Goal: Task Accomplishment & Management: Manage account settings

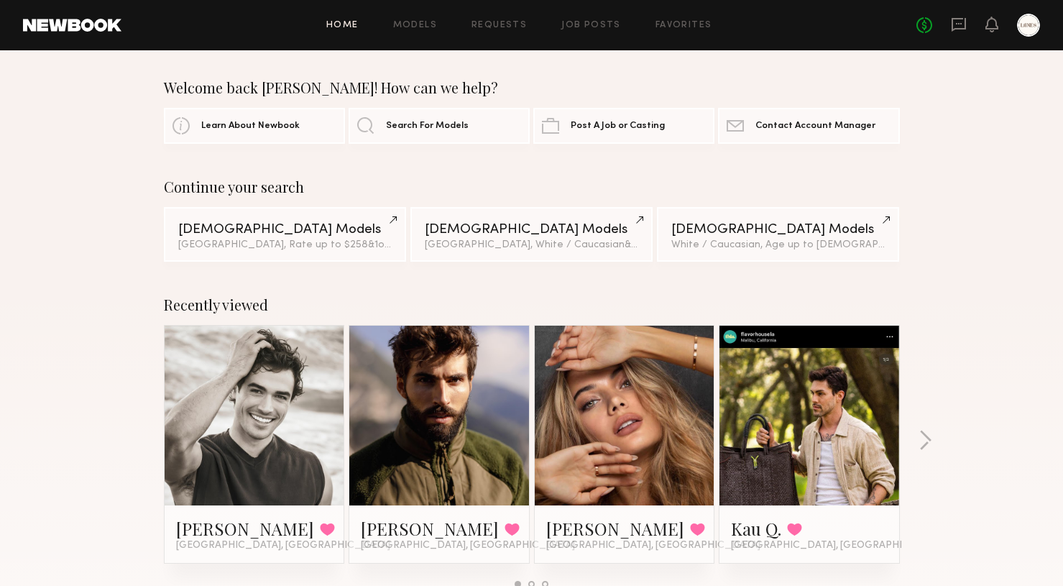
click at [306, 367] on div at bounding box center [255, 415] width 180 height 180
click at [268, 436] on link at bounding box center [255, 415] width 88 height 180
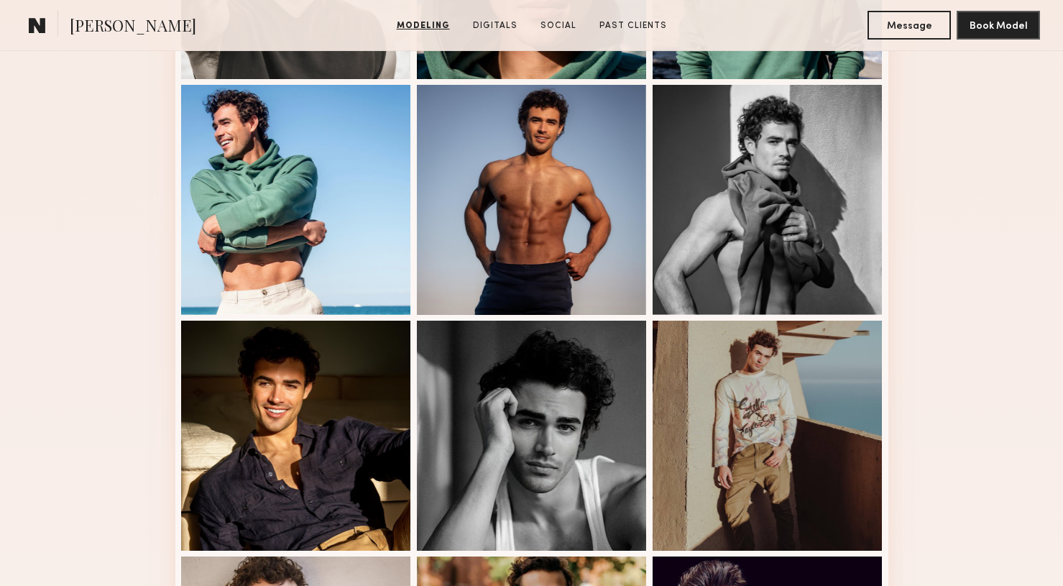
scroll to position [580, 0]
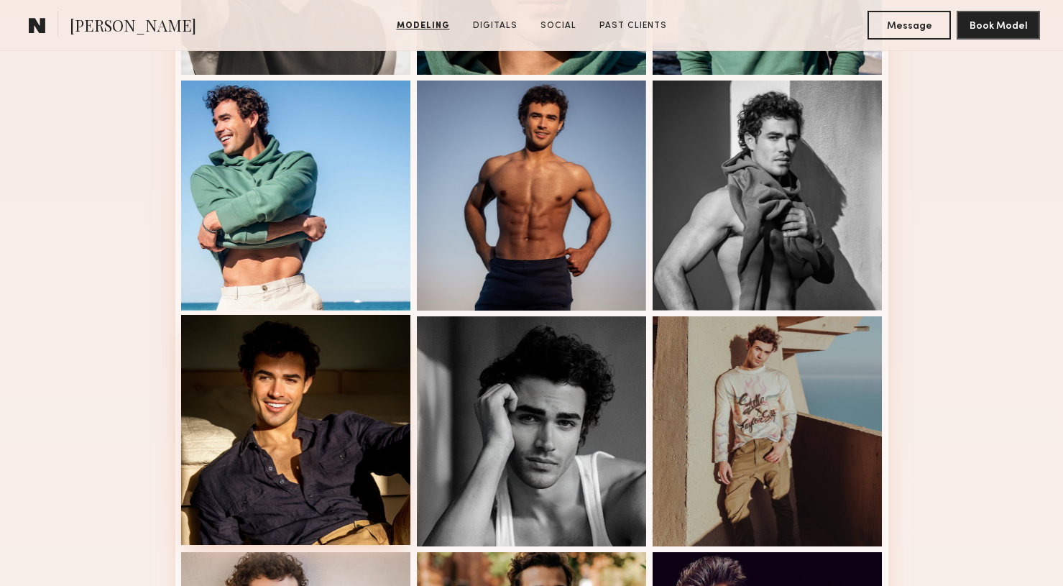
click at [346, 444] on div at bounding box center [296, 430] width 230 height 230
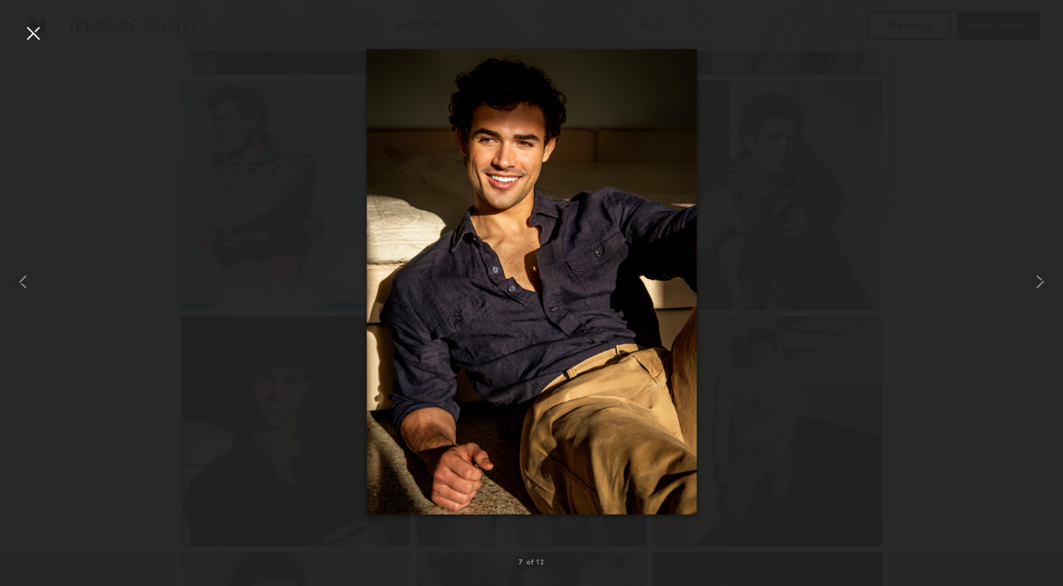
click at [38, 38] on div at bounding box center [33, 33] width 23 height 23
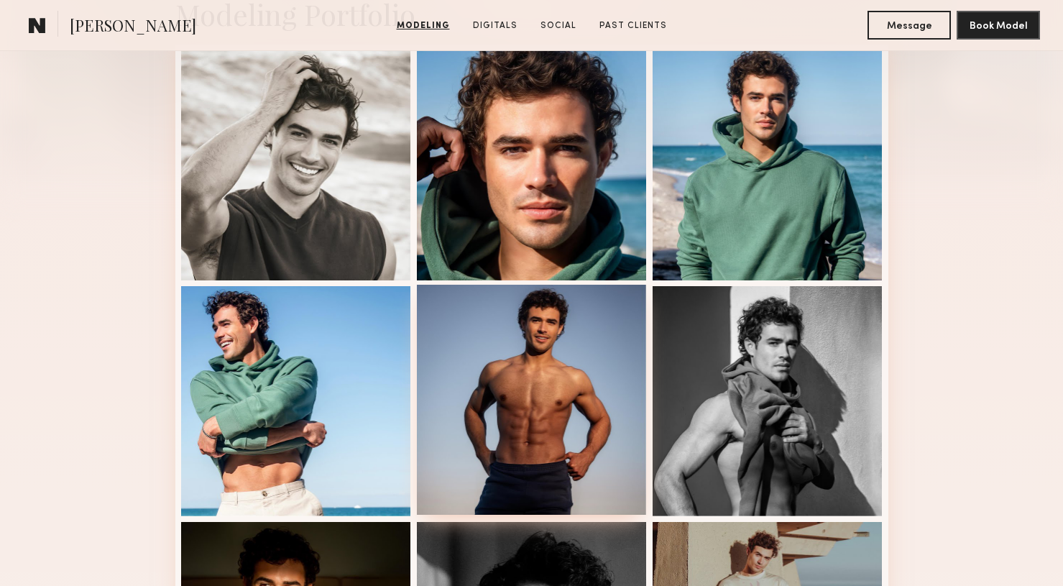
scroll to position [0, 0]
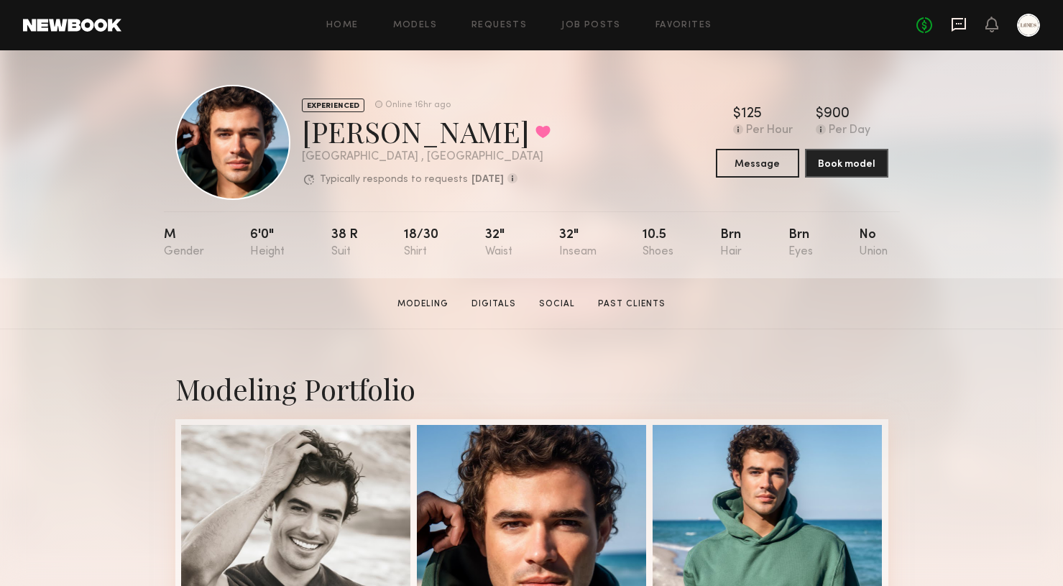
click at [956, 24] on icon at bounding box center [959, 23] width 6 height 1
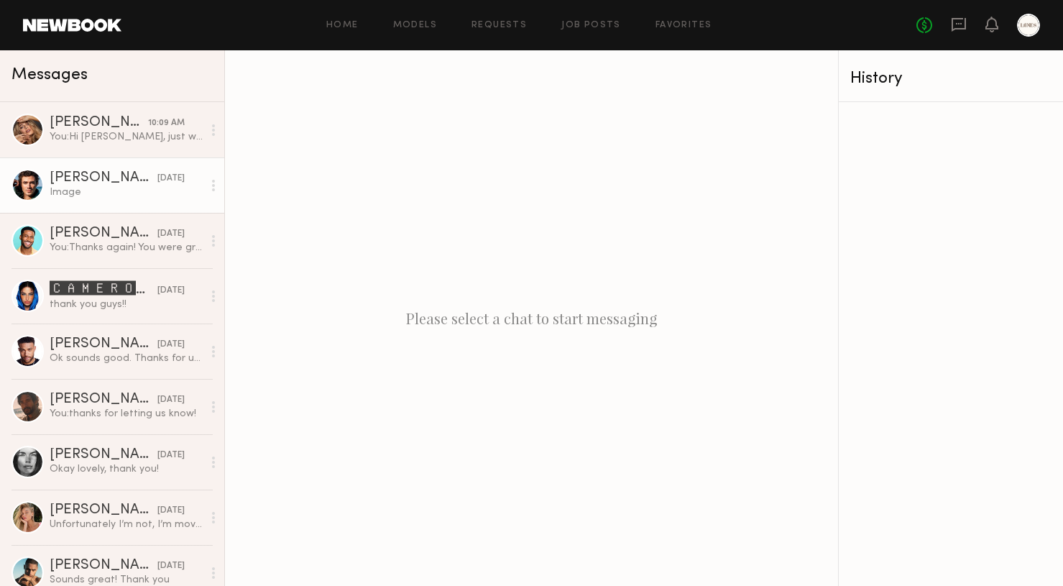
click at [137, 184] on div "[PERSON_NAME]" at bounding box center [104, 178] width 108 height 14
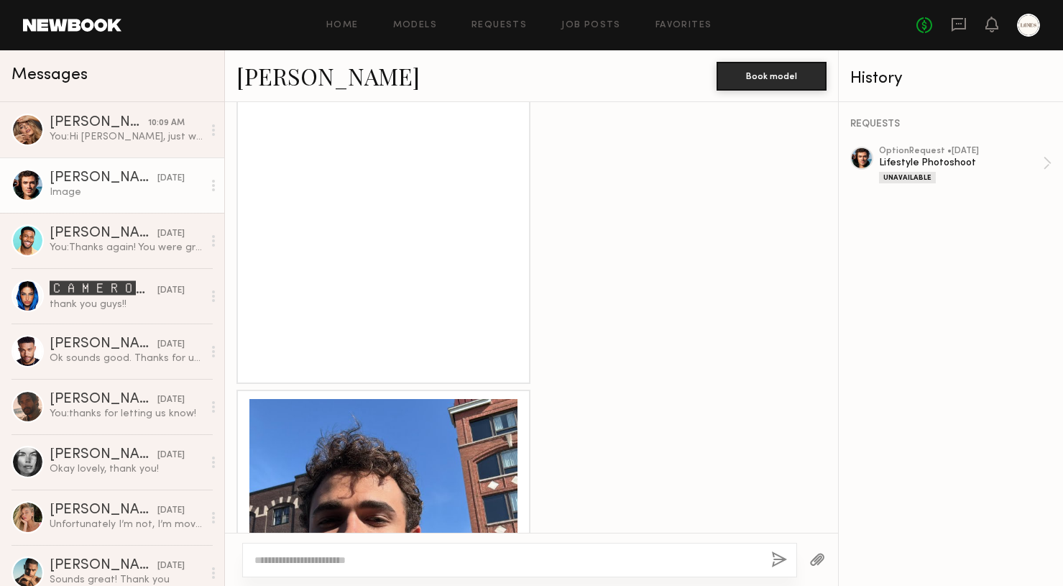
scroll to position [2568, 0]
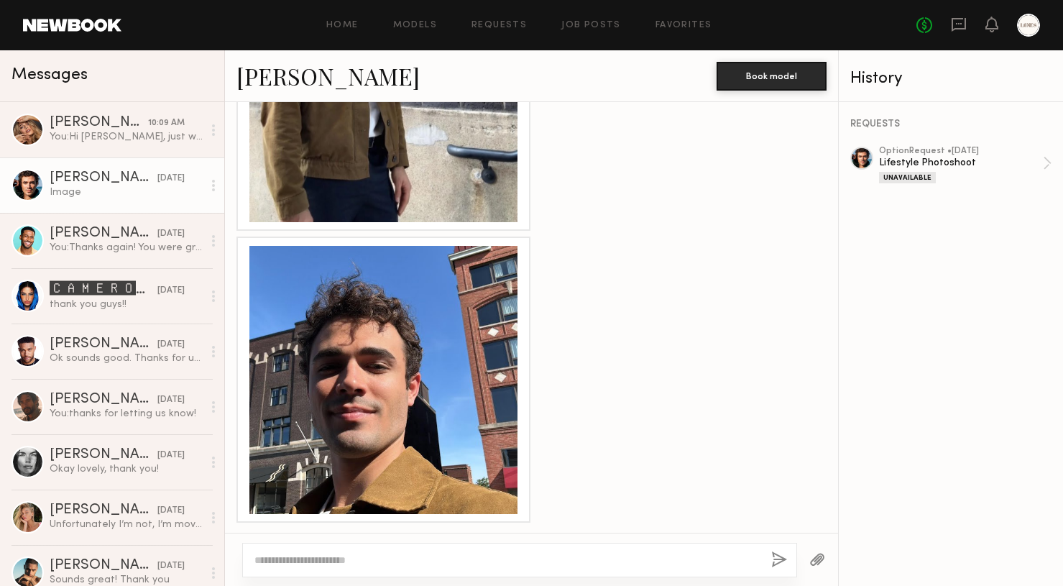
click at [385, 384] on div at bounding box center [383, 380] width 268 height 268
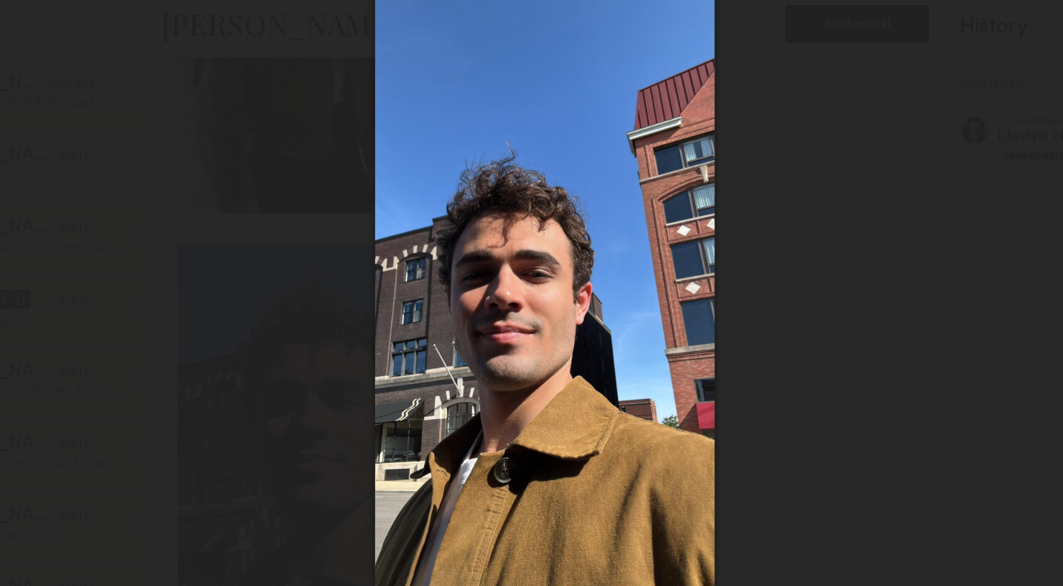
click at [182, 137] on div at bounding box center [531, 281] width 1063 height 517
click at [329, 214] on div at bounding box center [531, 281] width 1063 height 517
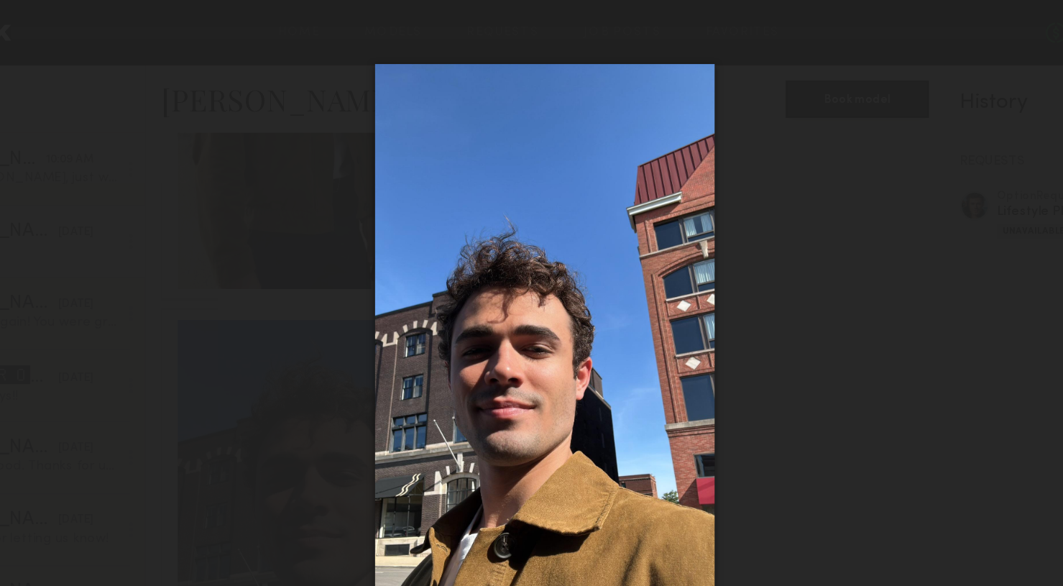
click at [726, 83] on div at bounding box center [531, 281] width 1063 height 517
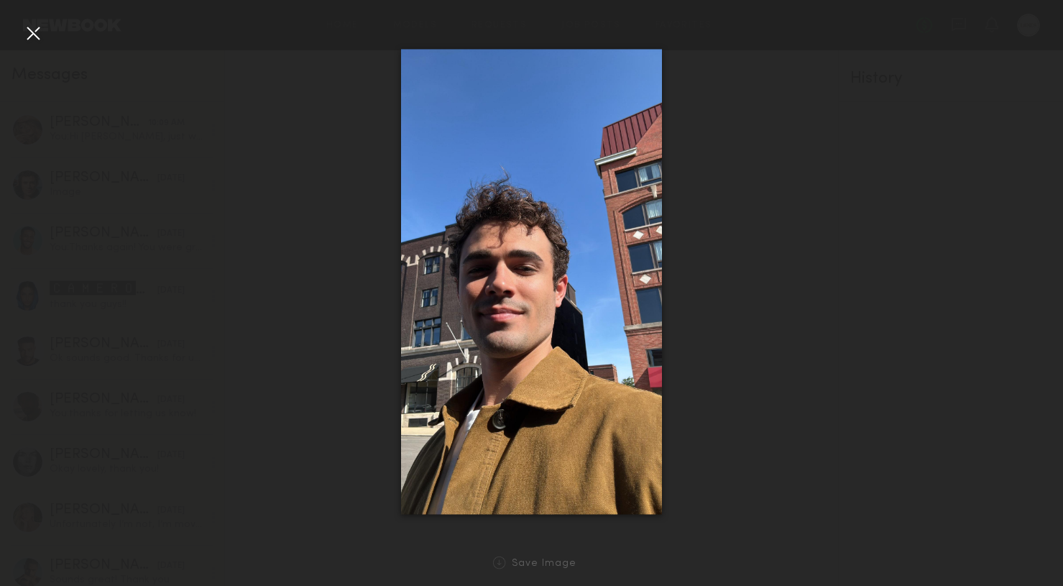
click at [29, 37] on div at bounding box center [33, 33] width 23 height 23
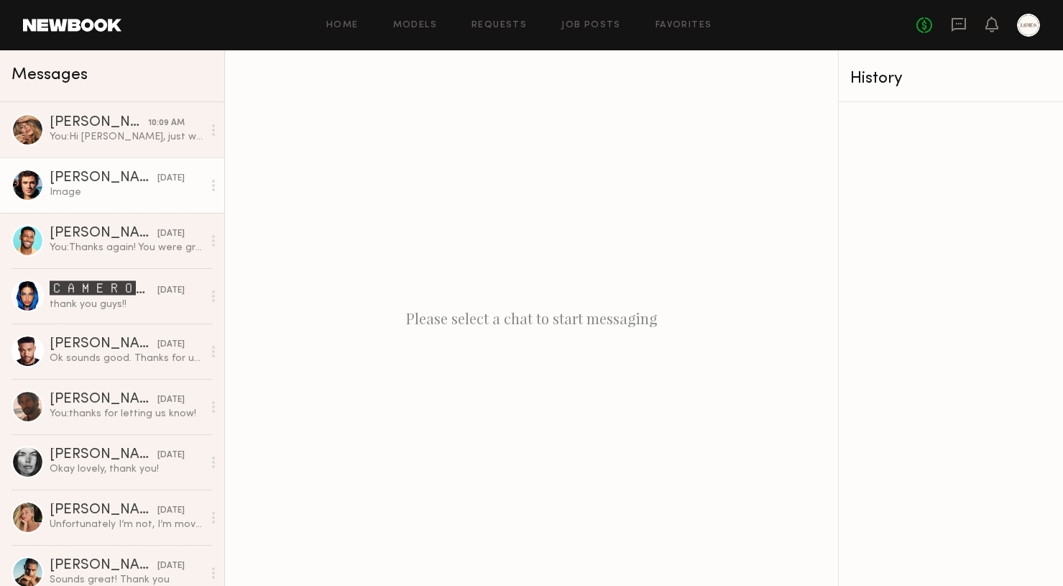
click at [101, 174] on div "[PERSON_NAME]" at bounding box center [104, 178] width 108 height 14
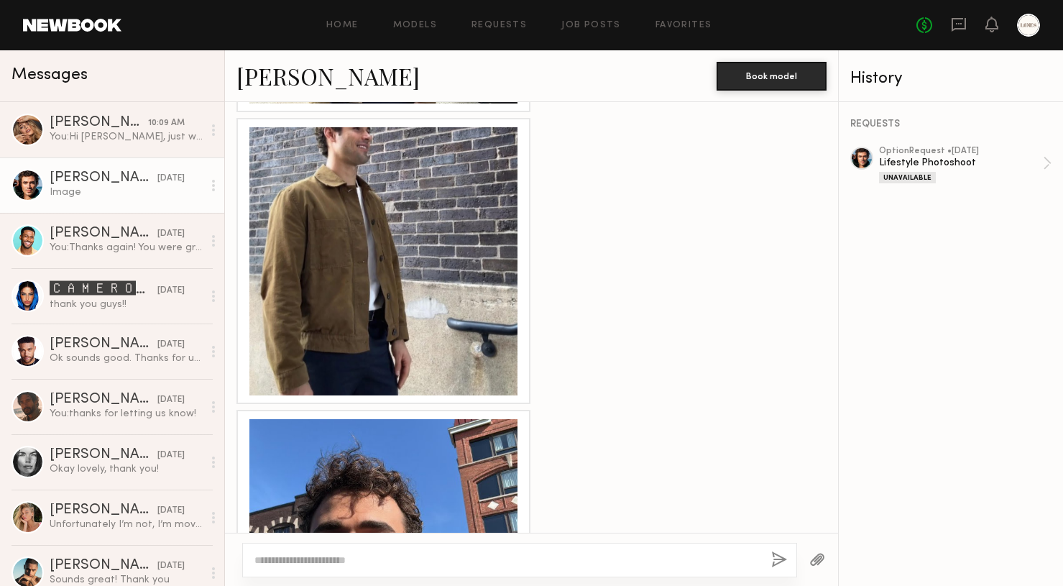
scroll to position [2568, 0]
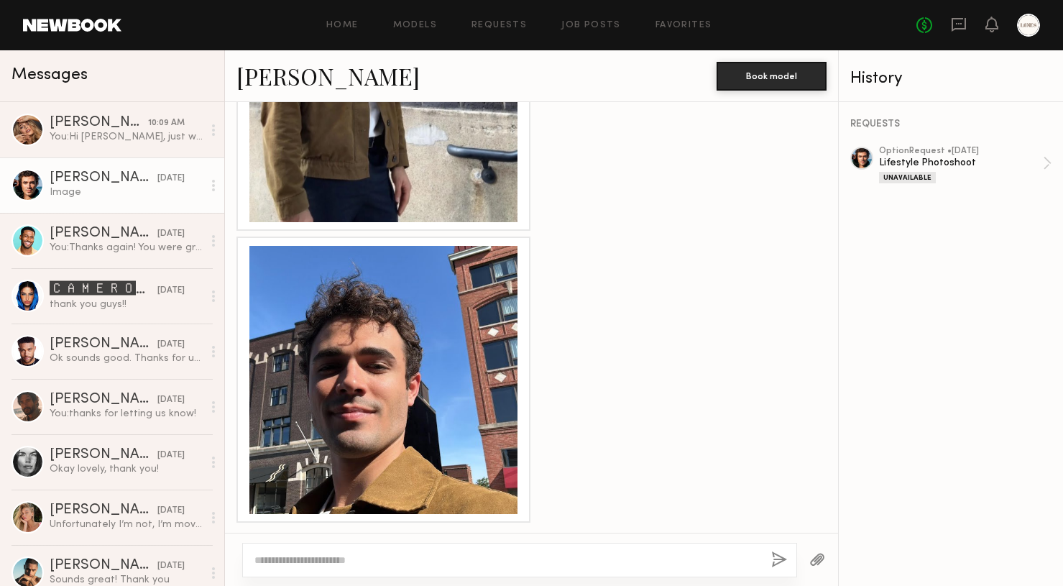
click at [410, 359] on div at bounding box center [383, 380] width 268 height 268
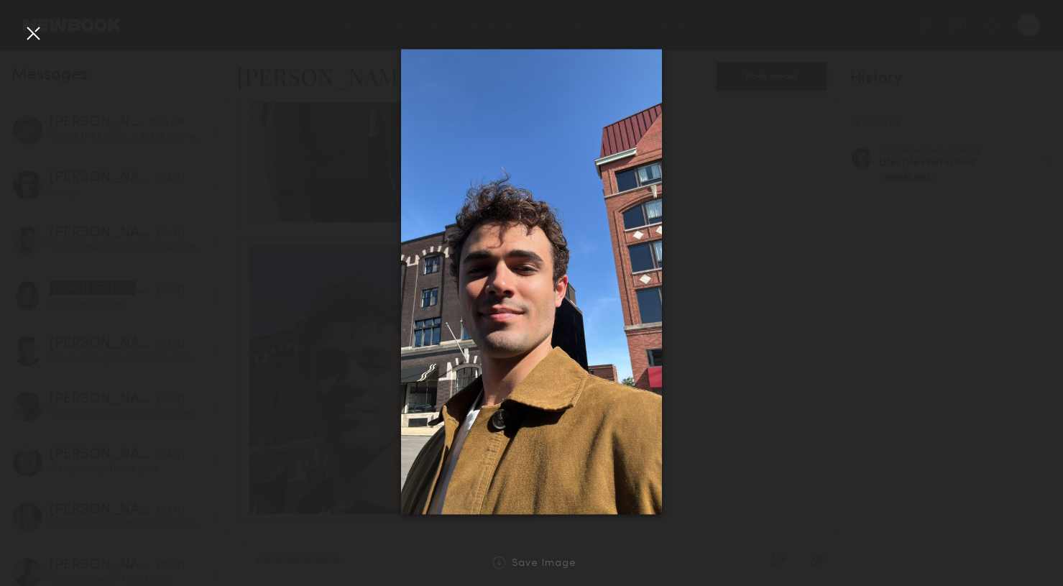
click at [216, 154] on div at bounding box center [531, 281] width 1063 height 517
click at [36, 30] on div at bounding box center [33, 33] width 23 height 23
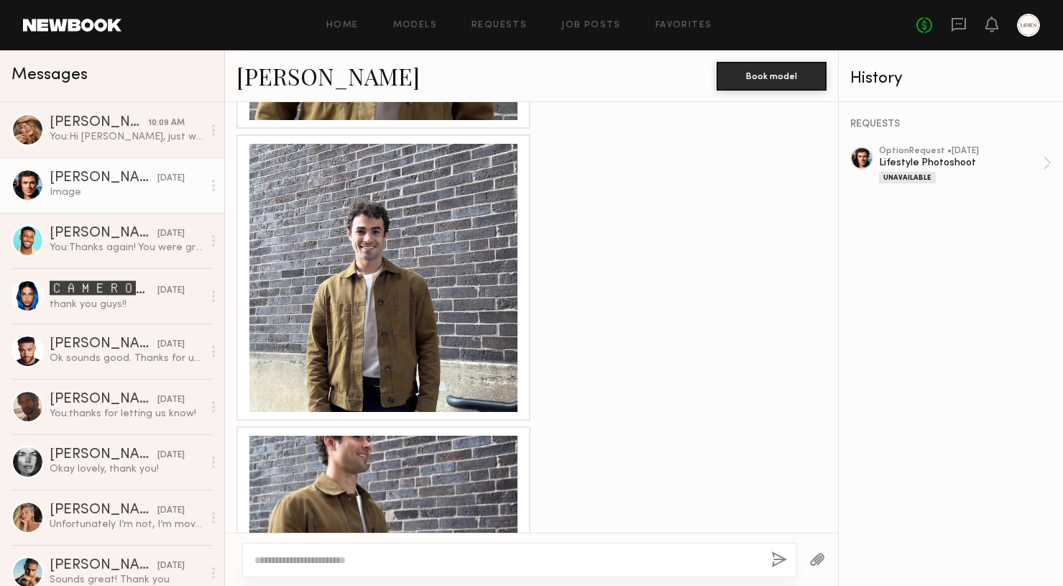
scroll to position [2065, 0]
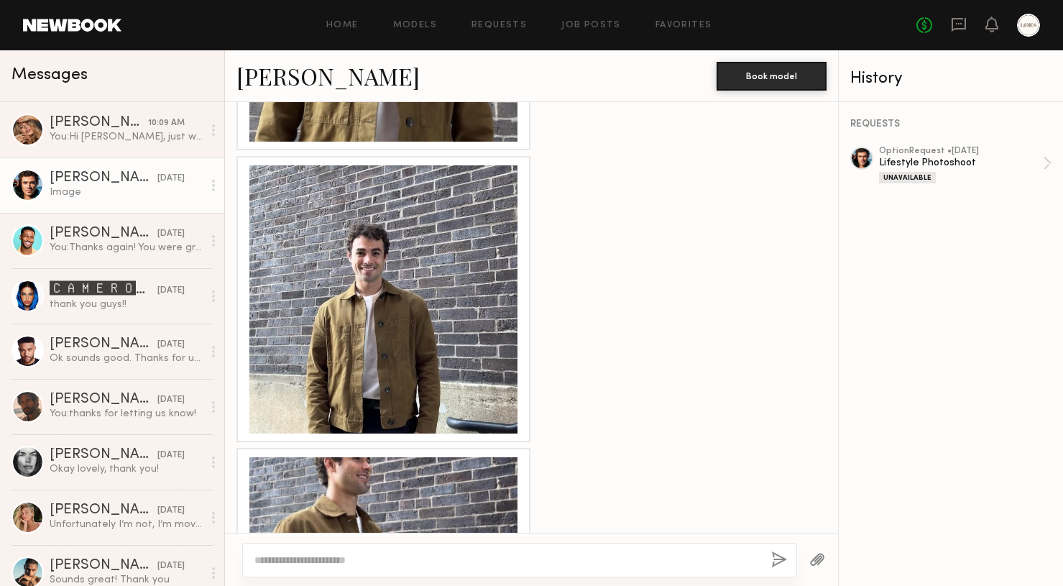
click at [393, 360] on div at bounding box center [383, 299] width 268 height 268
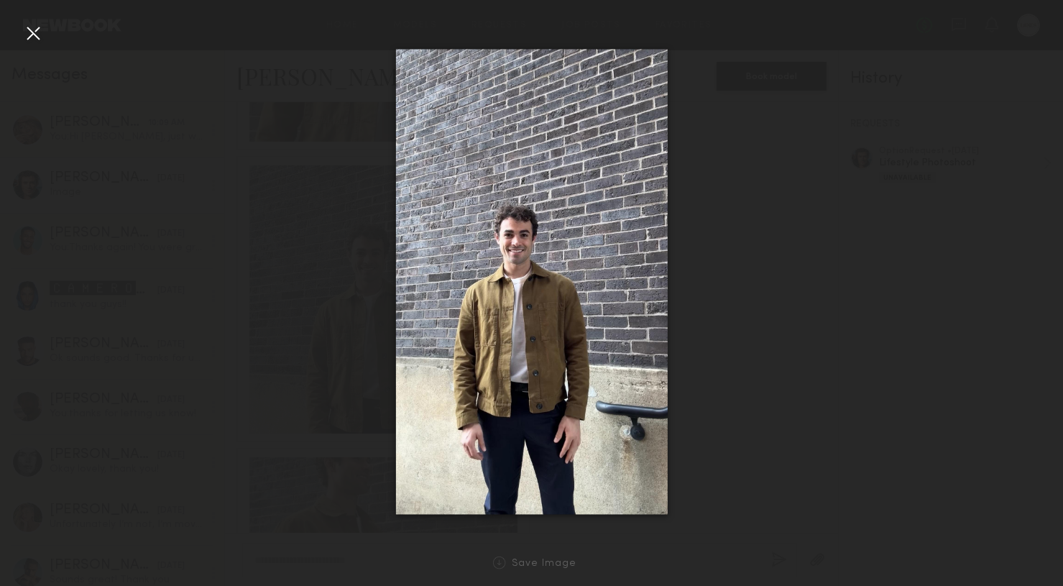
click at [35, 38] on div at bounding box center [33, 33] width 23 height 23
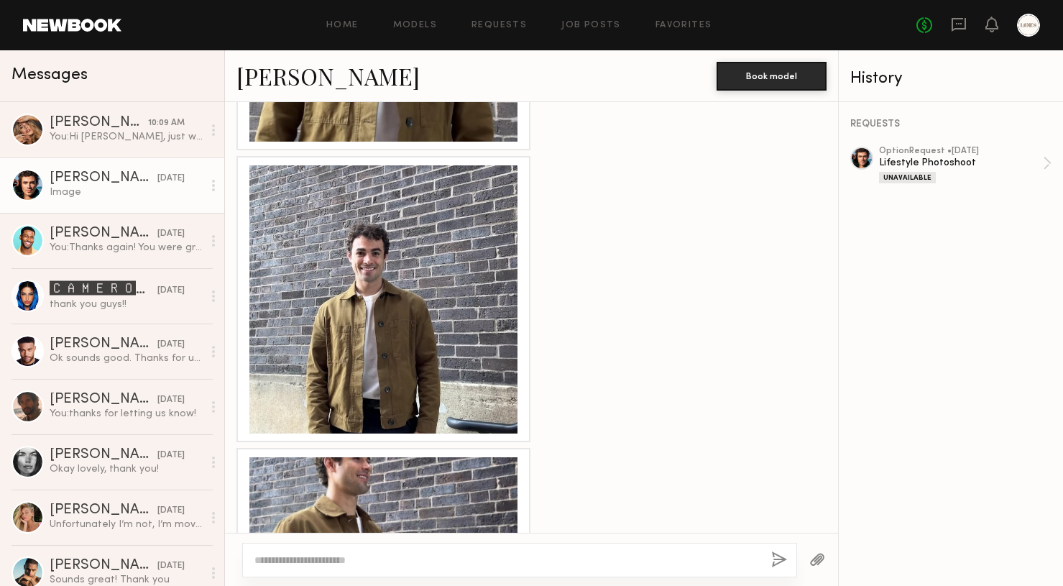
click at [72, 26] on link at bounding box center [72, 25] width 98 height 13
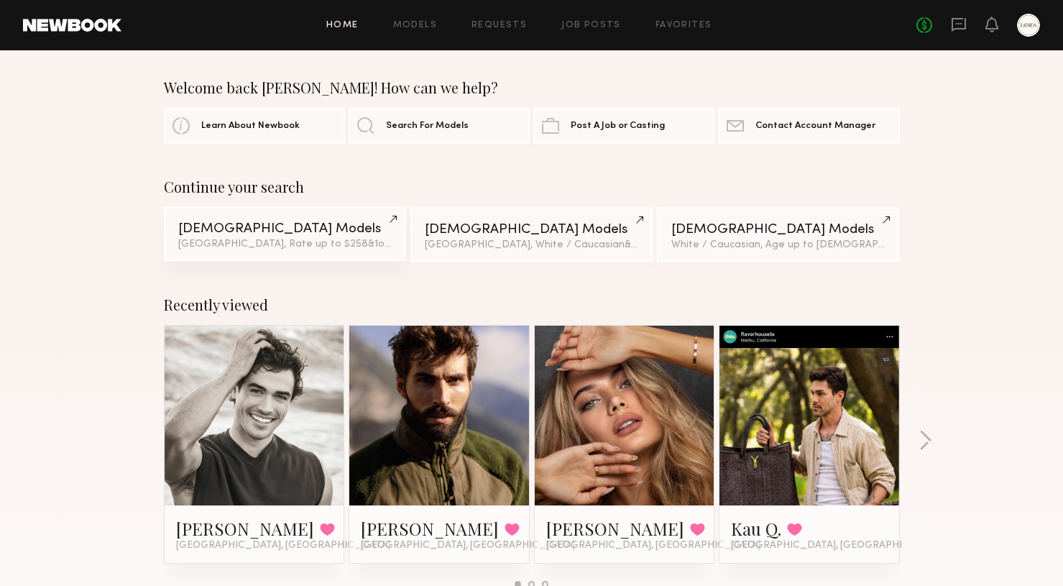
click at [289, 233] on div "Male Models" at bounding box center [284, 229] width 213 height 14
click at [408, 25] on link "Models" at bounding box center [415, 25] width 44 height 9
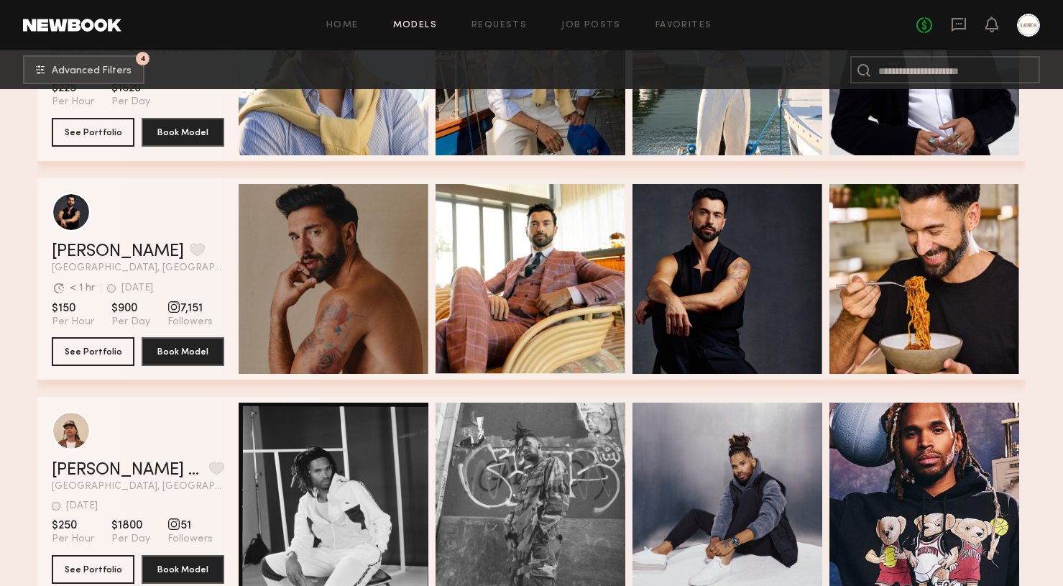
scroll to position [18288, 0]
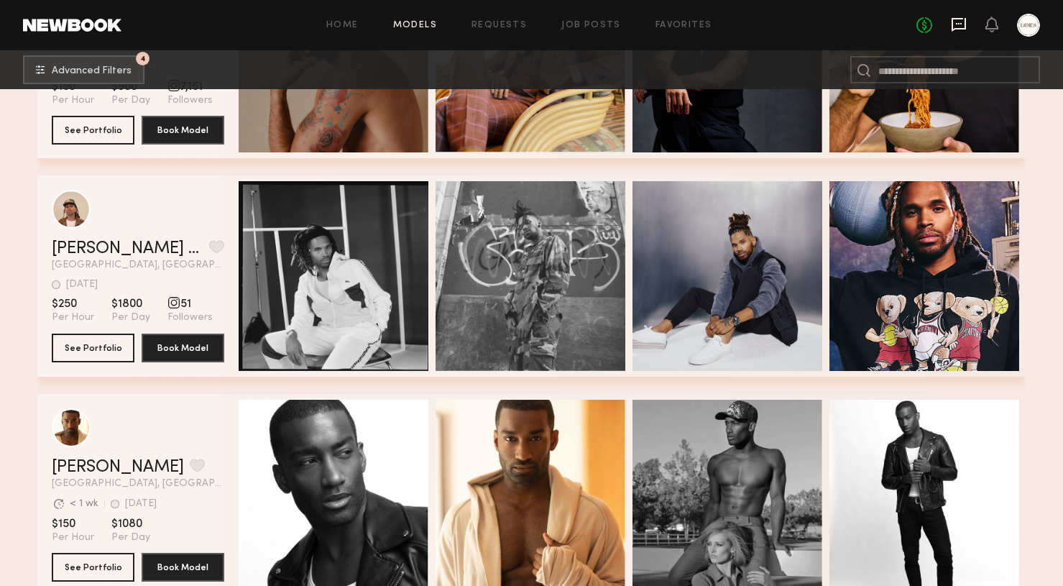
click at [959, 26] on icon at bounding box center [958, 25] width 16 height 16
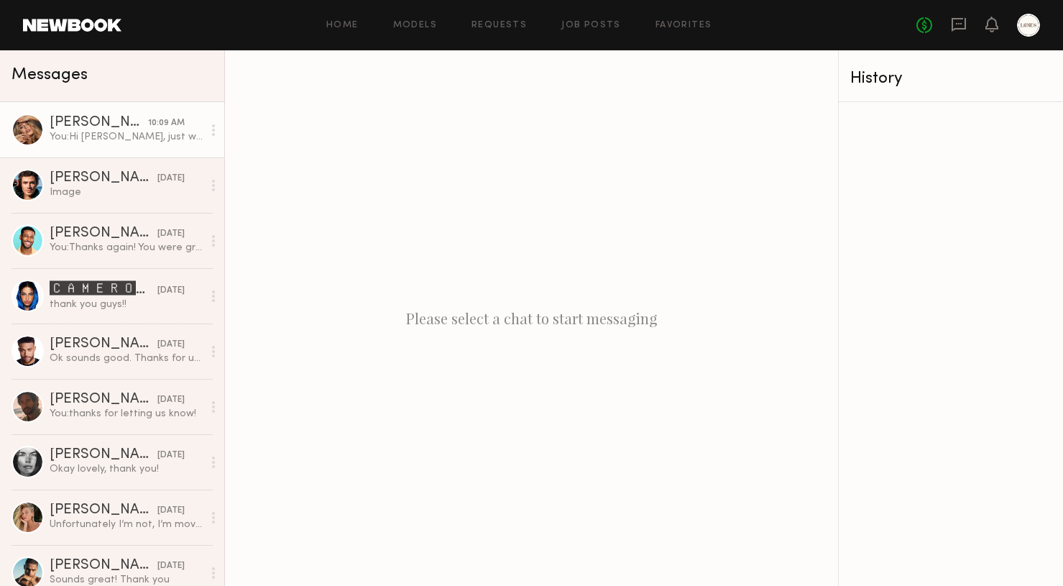
click at [91, 135] on div "You: Hi Anna, just wanted to follow up - are you able to send us those 3 selfie…" at bounding box center [126, 137] width 153 height 14
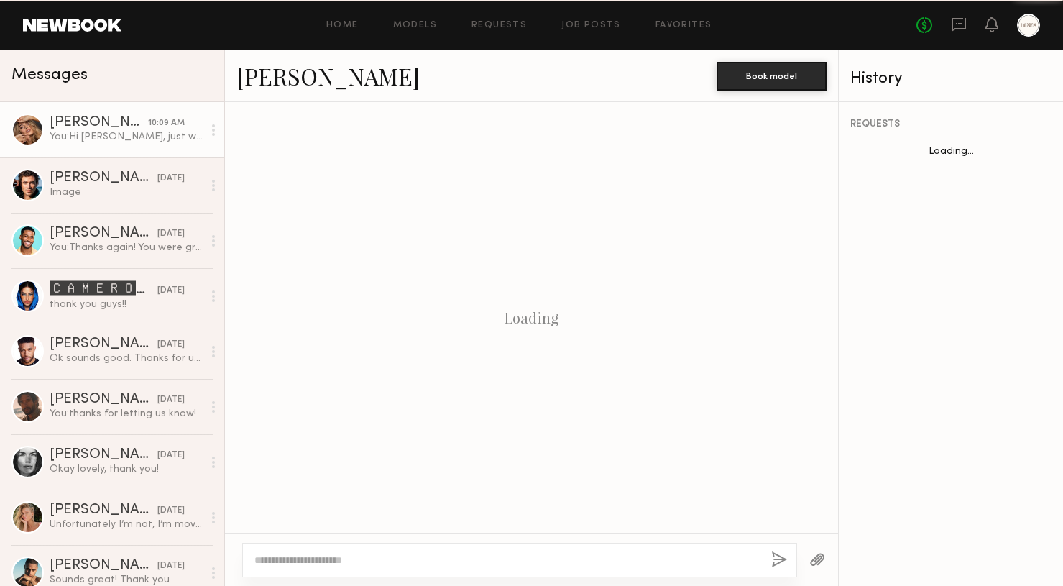
scroll to position [356, 0]
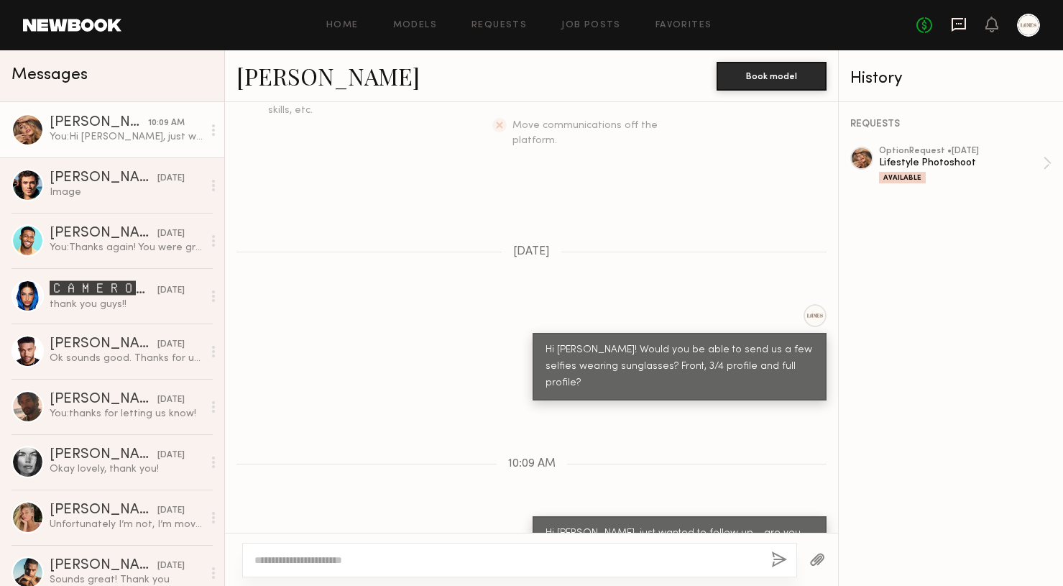
click at [953, 24] on icon at bounding box center [958, 25] width 16 height 16
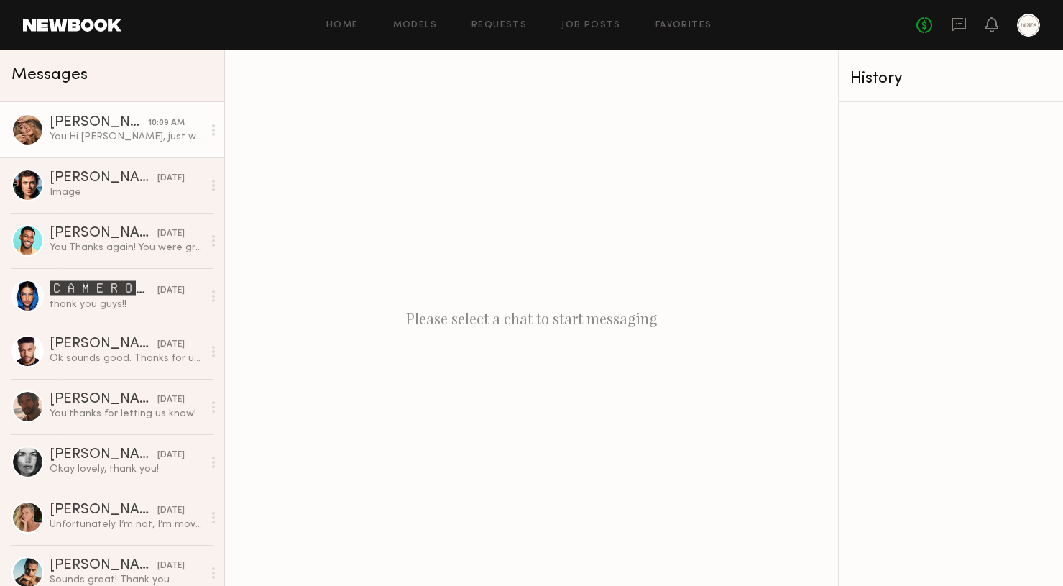
click at [93, 131] on div "You: Hi Anna, just wanted to follow up - are you able to send us those 3 selfie…" at bounding box center [126, 137] width 153 height 14
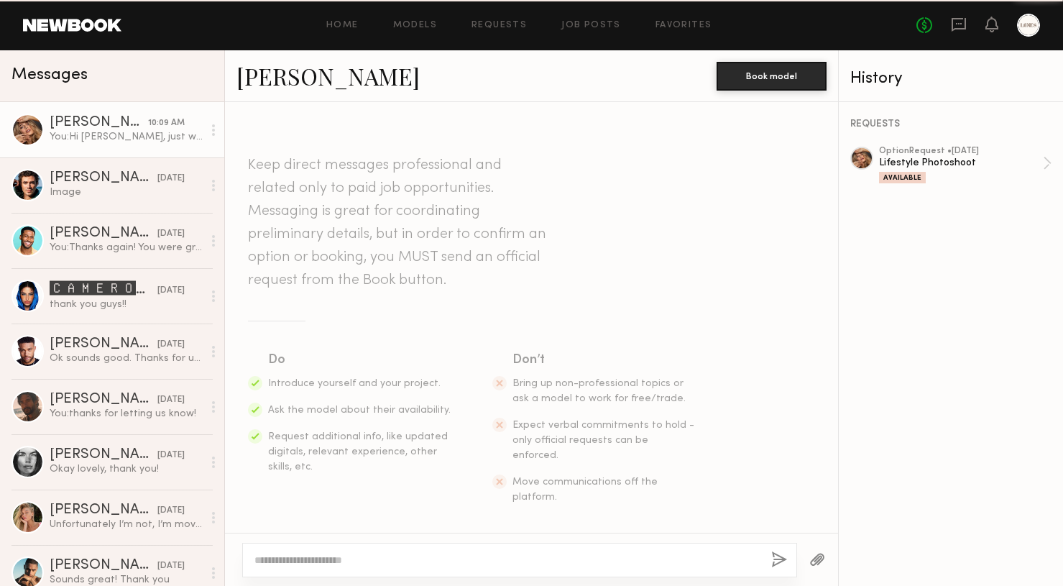
scroll to position [356, 0]
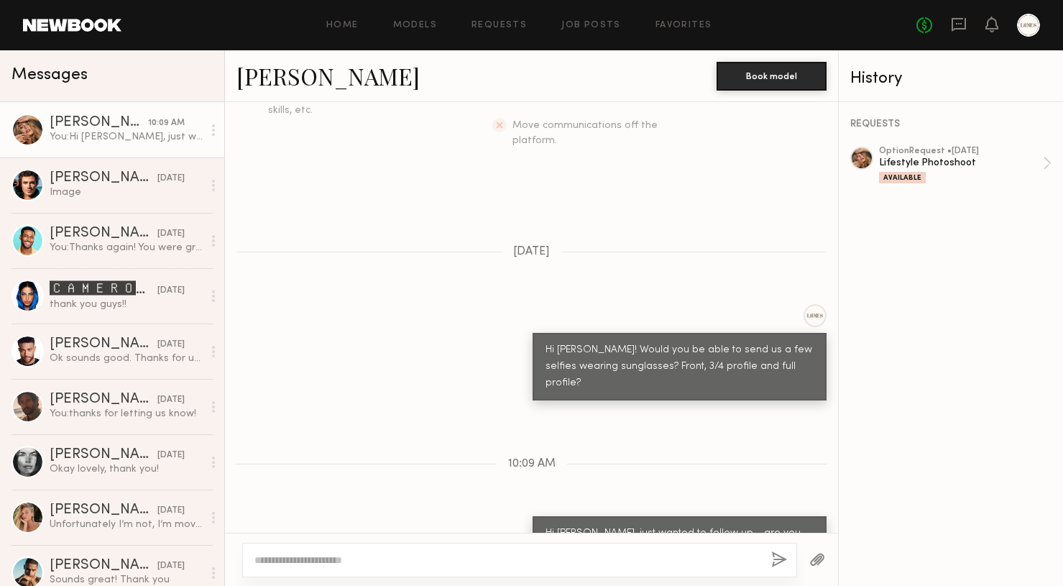
click at [859, 159] on div at bounding box center [861, 158] width 23 height 23
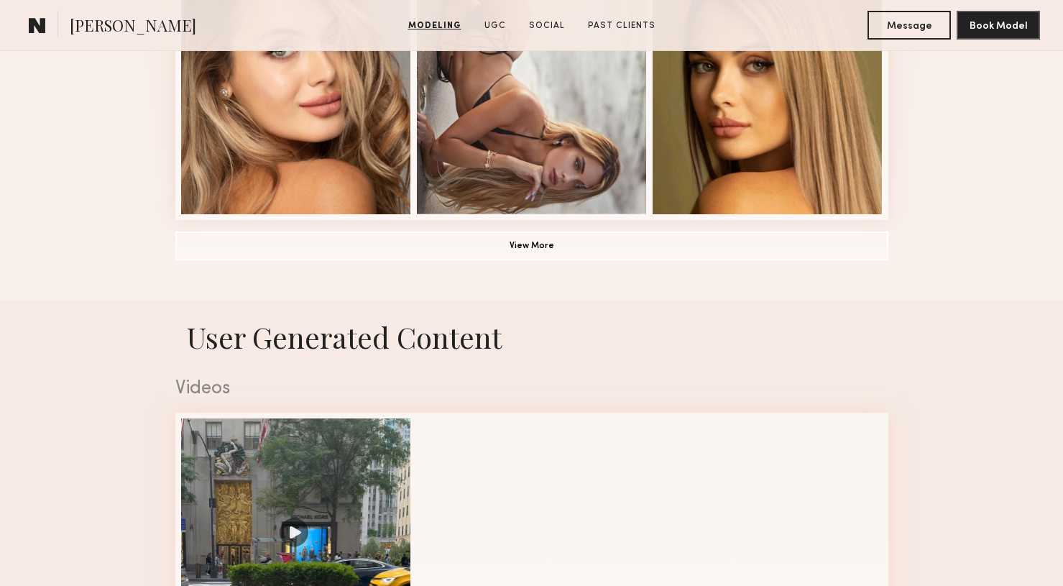
scroll to position [931, 0]
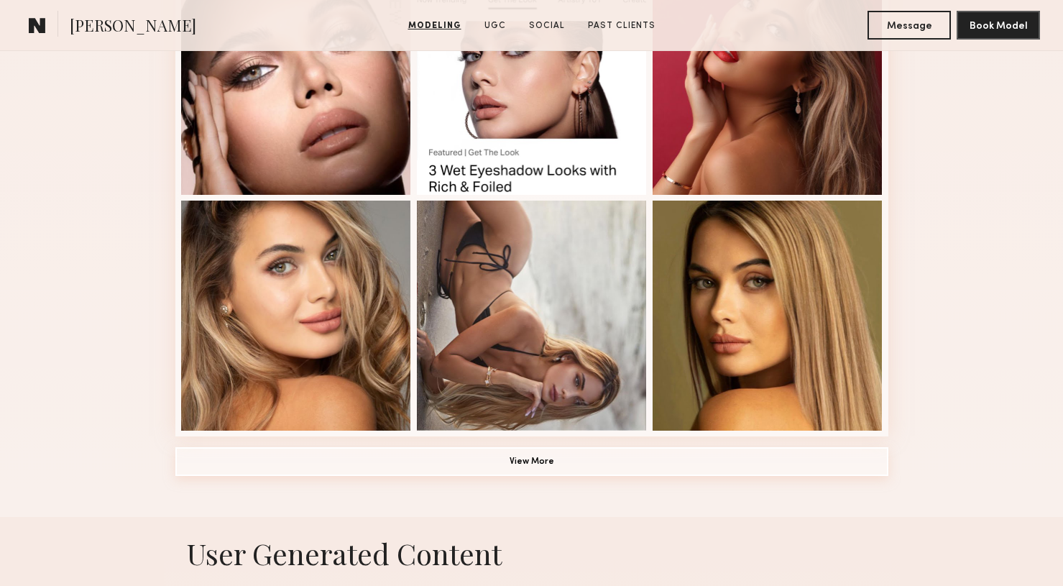
click at [575, 463] on button "View More" at bounding box center [531, 461] width 713 height 29
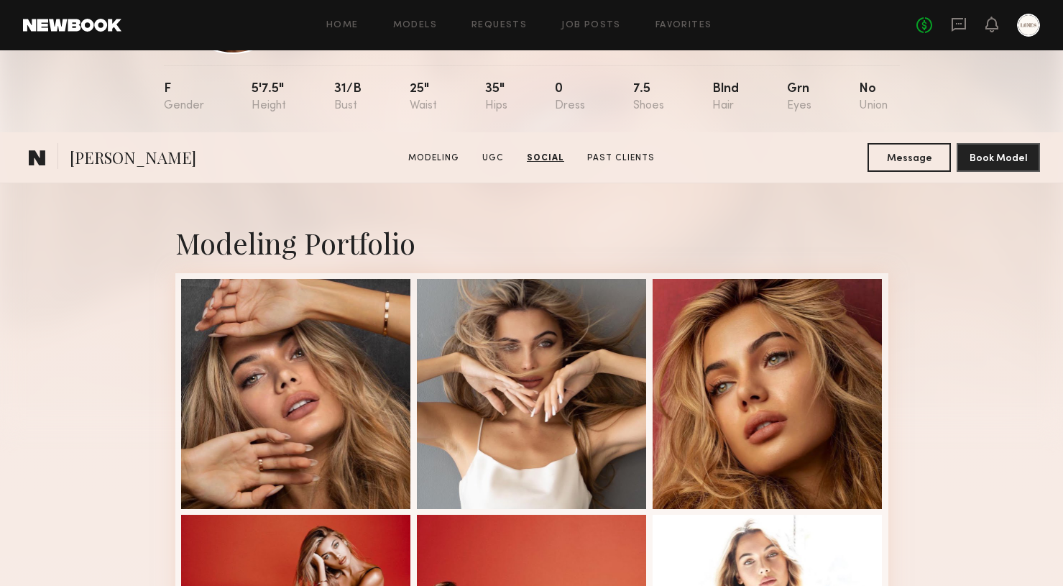
scroll to position [0, 0]
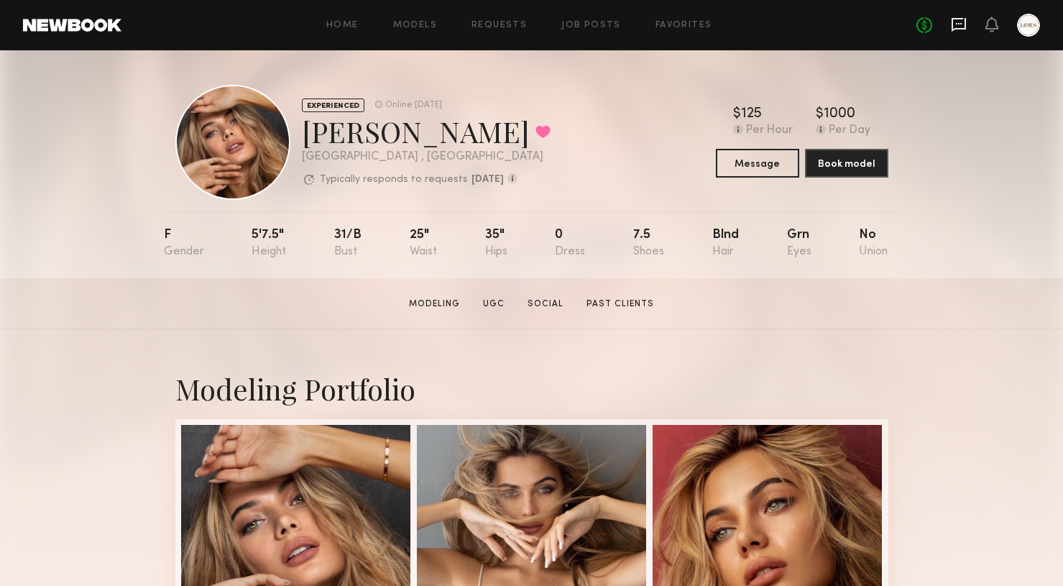
click at [964, 26] on icon at bounding box center [958, 25] width 14 height 14
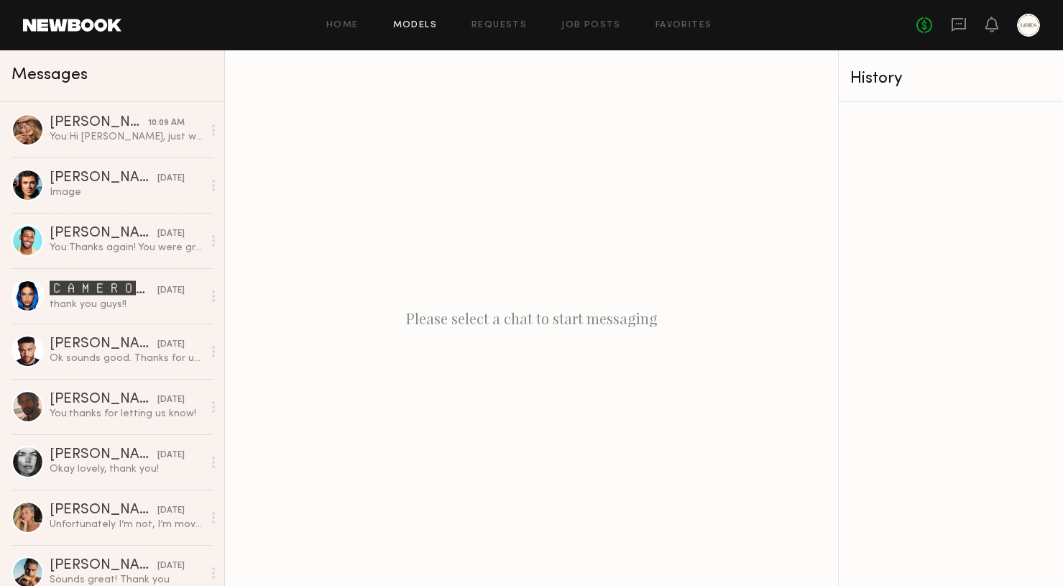
click at [414, 29] on link "Models" at bounding box center [415, 25] width 44 height 9
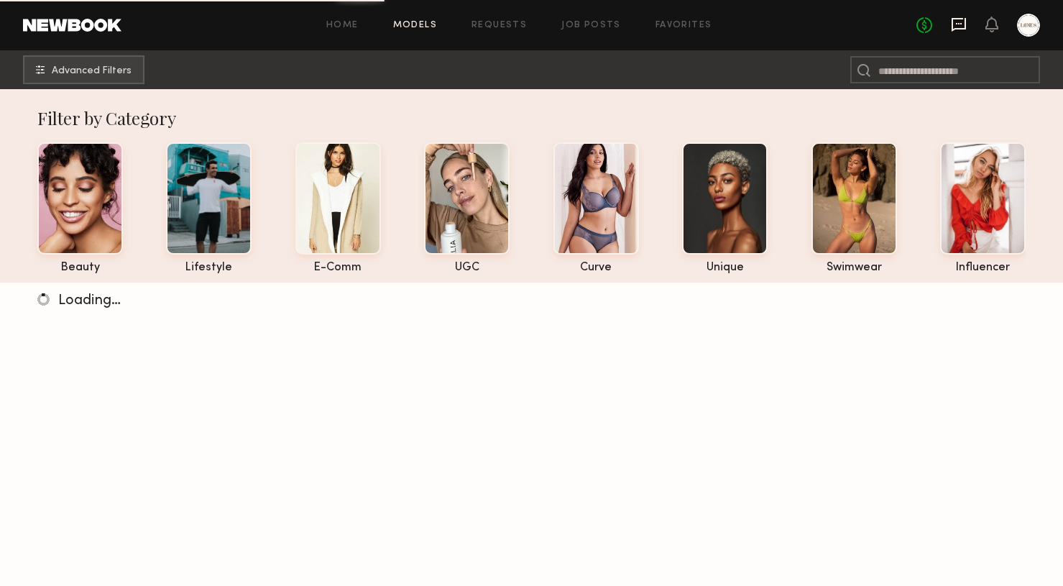
click at [966, 23] on icon at bounding box center [958, 25] width 14 height 14
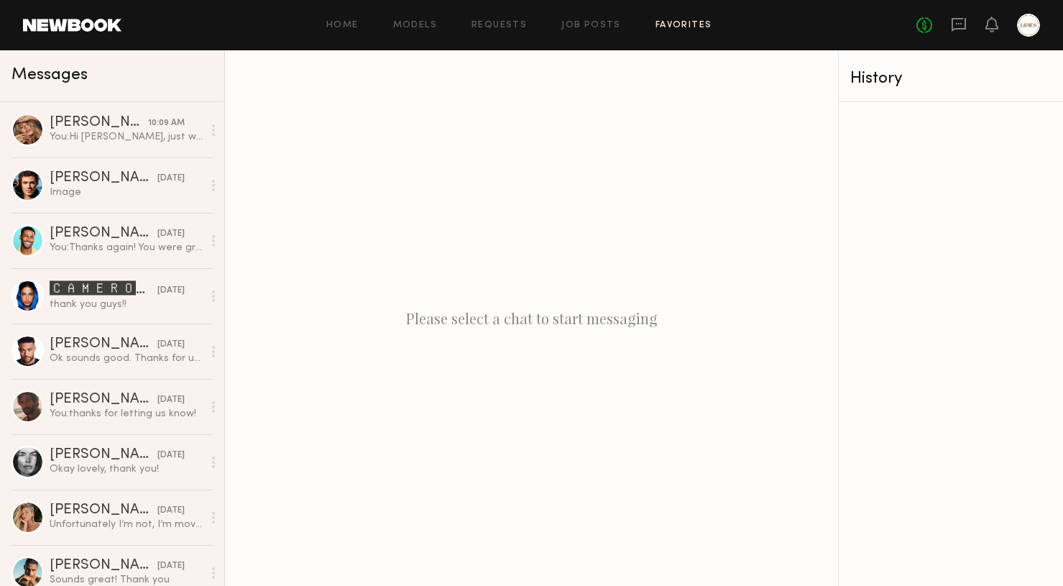
click at [676, 21] on link "Favorites" at bounding box center [683, 25] width 57 height 9
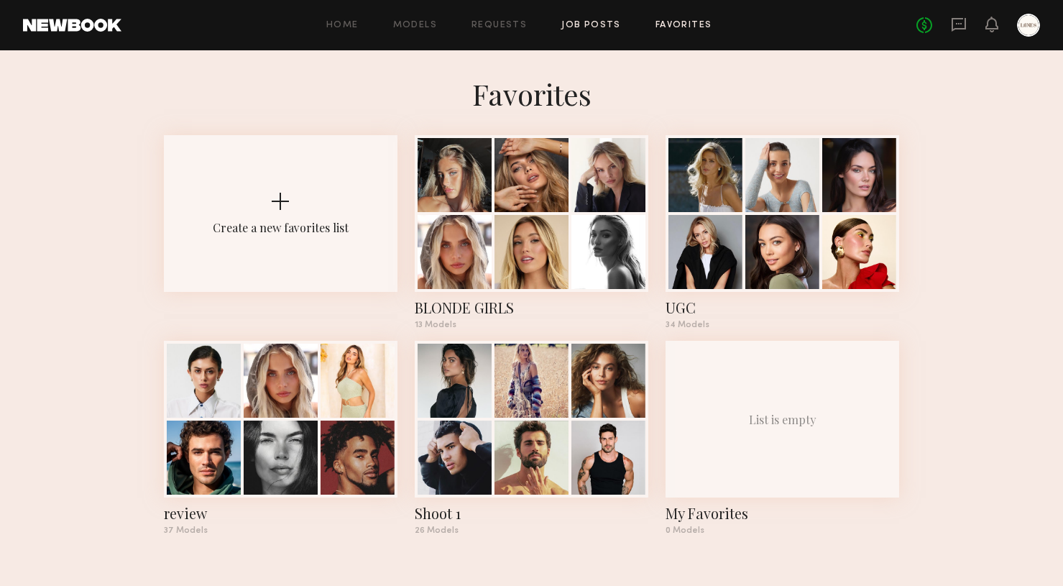
click at [601, 26] on link "Job Posts" at bounding box center [591, 25] width 60 height 9
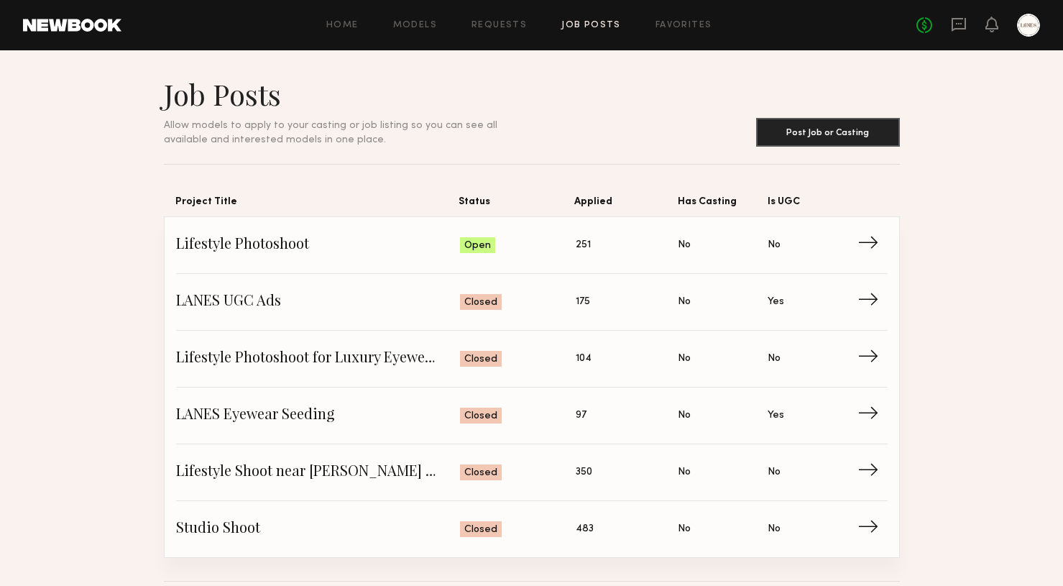
click at [506, 29] on div "Home Models Requests Job Posts Favorites Sign Out No fees up to $5,000" at bounding box center [580, 25] width 918 height 23
click at [506, 21] on link "Requests" at bounding box center [498, 25] width 55 height 9
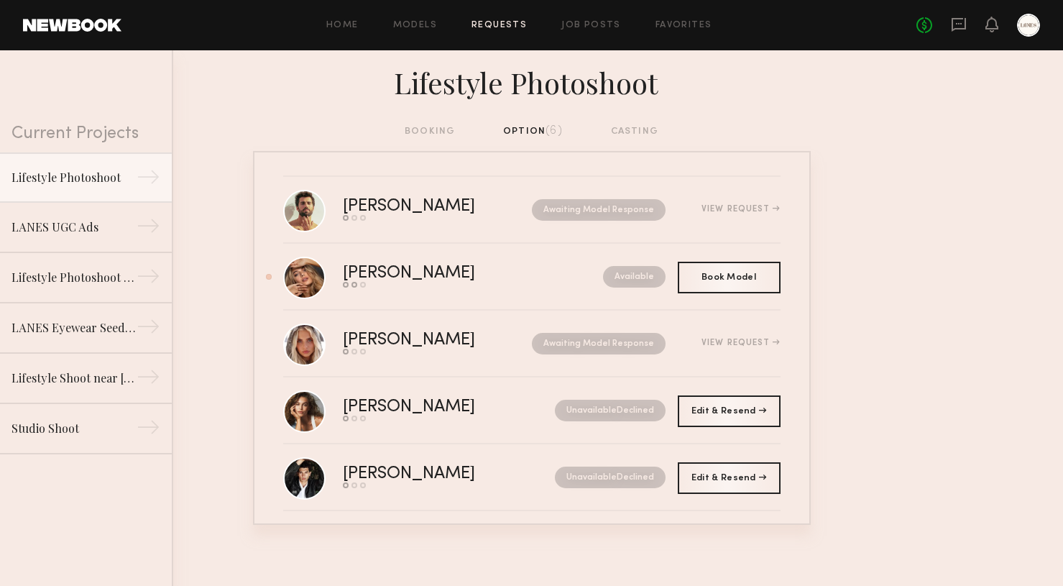
click at [420, 19] on div "Home Models Requests Job Posts Favorites Sign Out No fees up to $5,000" at bounding box center [580, 25] width 918 height 23
click at [369, 404] on div "Mariana P." at bounding box center [429, 407] width 172 height 17
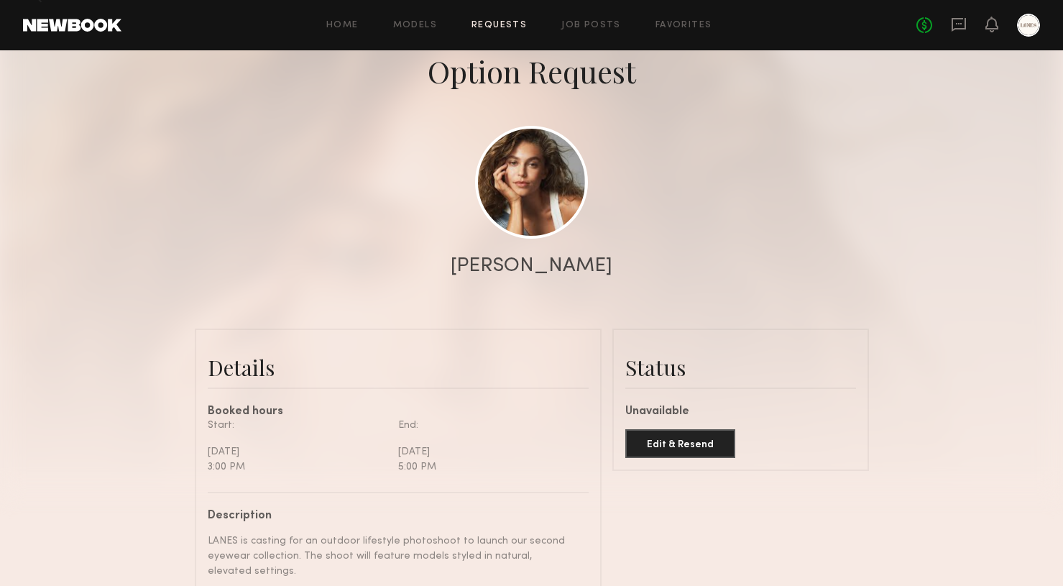
scroll to position [42, 0]
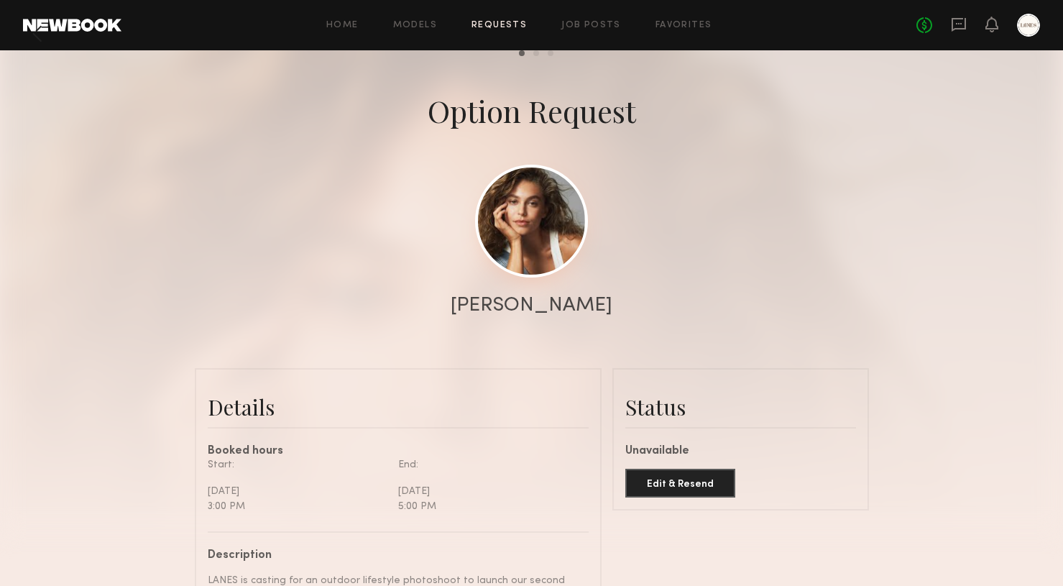
click at [532, 191] on link at bounding box center [531, 221] width 113 height 113
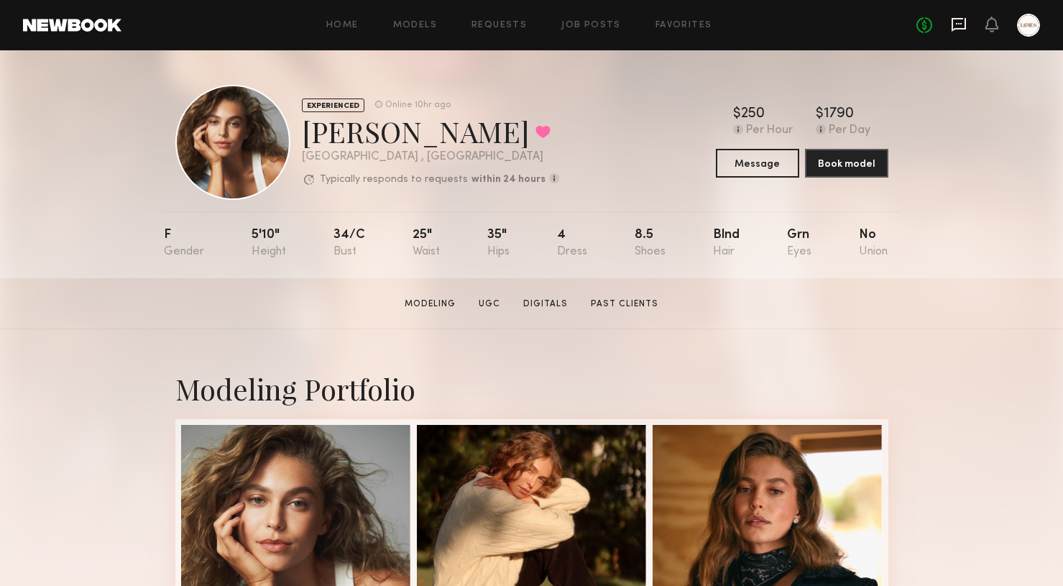
click at [956, 26] on icon at bounding box center [958, 25] width 16 height 16
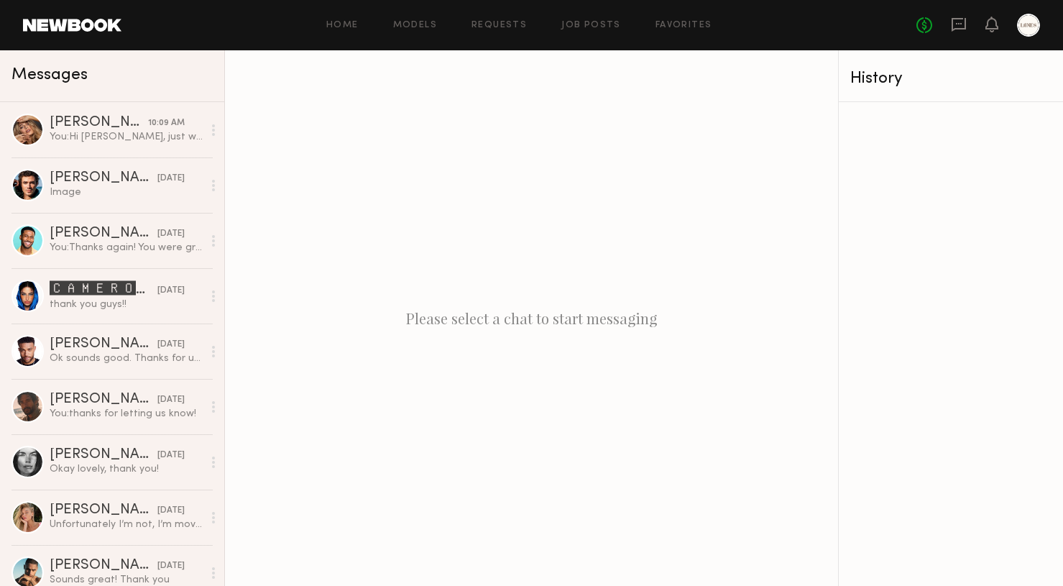
click at [416, 34] on div "Home Models Requests Job Posts Favorites Sign Out No fees up to $5,000" at bounding box center [580, 25] width 918 height 23
click at [435, 11] on header "Home Models Requests Job Posts Favorites Sign Out No fees up to $5,000" at bounding box center [531, 25] width 1063 height 50
click at [421, 27] on link "Models" at bounding box center [415, 25] width 44 height 9
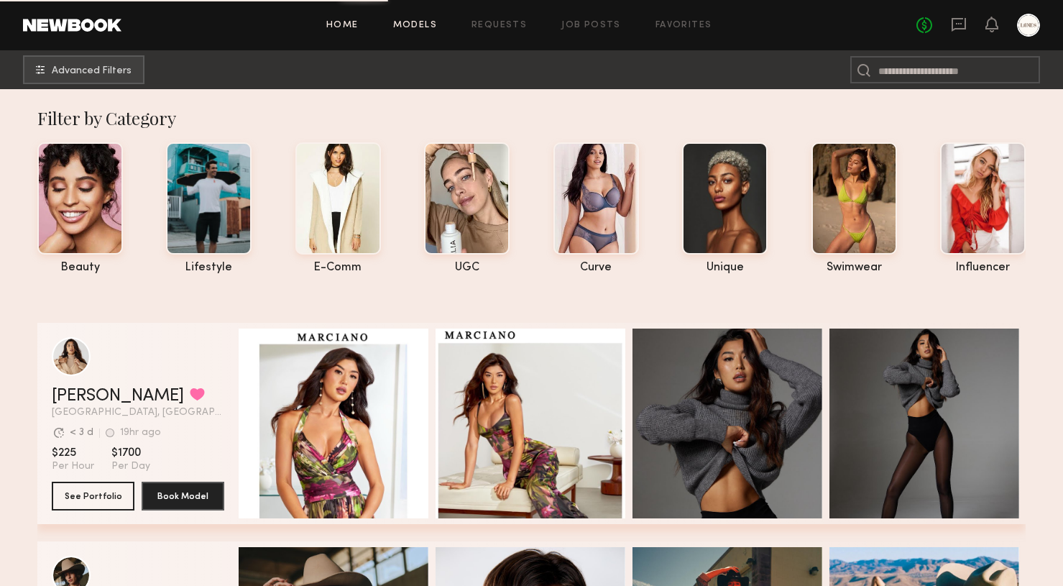
click at [330, 28] on link "Home" at bounding box center [342, 25] width 32 height 9
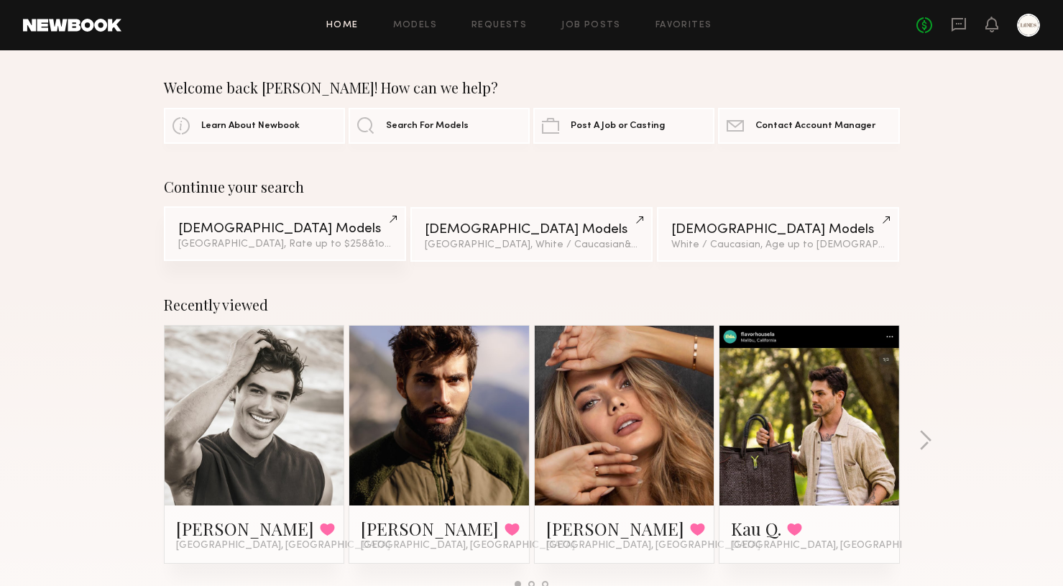
click at [263, 246] on div "Los Angeles, Rate up to $258 & 1 other filter + 1" at bounding box center [284, 244] width 213 height 10
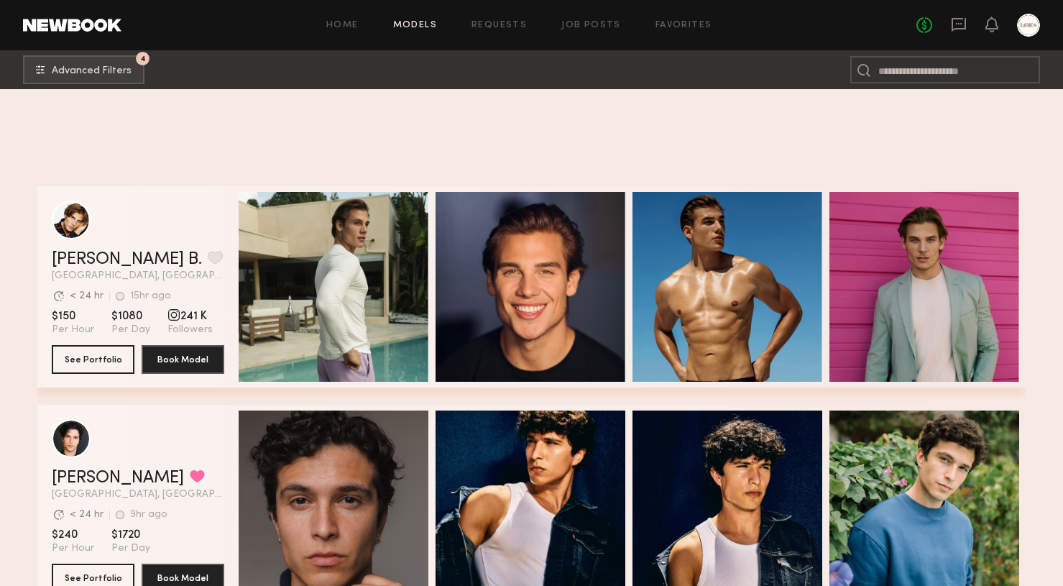
scroll to position [5142, 0]
